Goal: Task Accomplishment & Management: Manage account settings

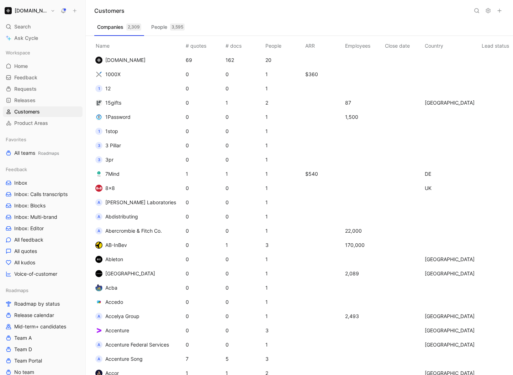
click at [36, 13] on h1 "[DOMAIN_NAME]" at bounding box center [31, 10] width 33 height 6
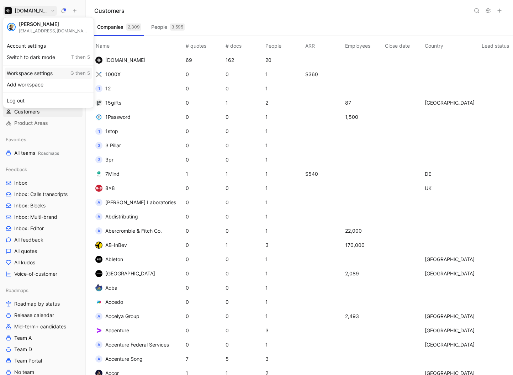
click at [37, 73] on div "Workspace settings G then S" at bounding box center [48, 73] width 87 height 11
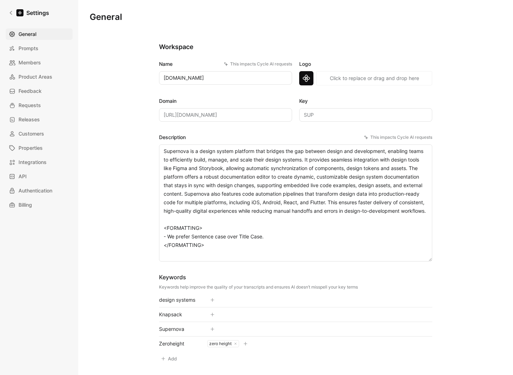
click at [413, 135] on div "This impacts Cycle AI requests" at bounding box center [398, 137] width 68 height 7
click at [413, 144] on textarea "Supernova is a design system platform that bridges the gap between design and d…" at bounding box center [295, 202] width 273 height 117
click at [376, 136] on div "This impacts Cycle AI requests" at bounding box center [398, 137] width 68 height 7
click at [376, 144] on textarea "Supernova is a design system platform that bridges the gap between design and d…" at bounding box center [295, 202] width 273 height 117
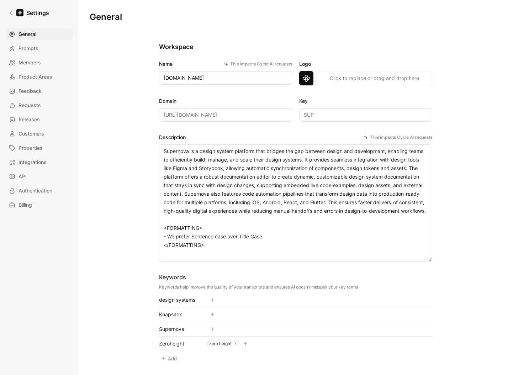
click at [215, 97] on label "Domain" at bounding box center [225, 101] width 133 height 9
click at [215, 108] on input "[URL][DOMAIN_NAME]" at bounding box center [225, 115] width 133 height 14
drag, startPoint x: 157, startPoint y: 62, endPoint x: 277, endPoint y: 61, distance: 119.8
click at [277, 61] on label "Name This impacts Cycle AI requests" at bounding box center [225, 64] width 133 height 9
click at [278, 61] on div "This impacts Cycle AI requests" at bounding box center [258, 63] width 68 height 7
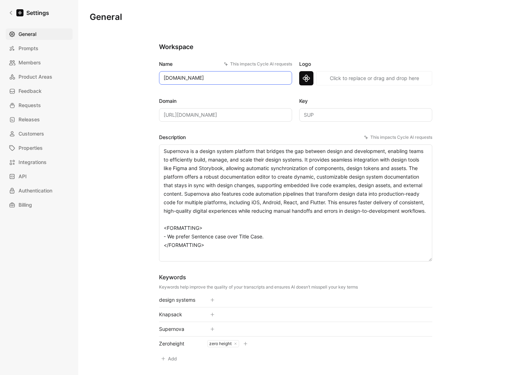
click at [278, 71] on input "[DOMAIN_NAME]" at bounding box center [225, 78] width 133 height 14
click at [272, 46] on h2 "Workspace" at bounding box center [295, 47] width 273 height 9
